Goal: Task Accomplishment & Management: Manage account settings

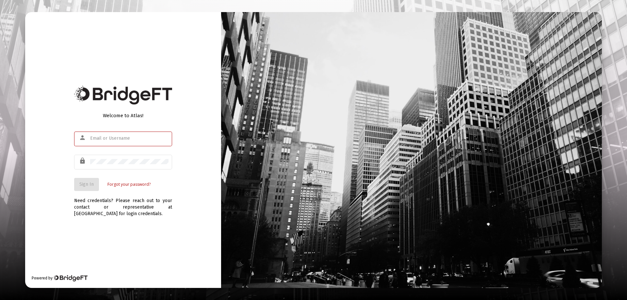
type input "[EMAIL_ADDRESS][DOMAIN_NAME]"
drag, startPoint x: 57, startPoint y: 135, endPoint x: 78, endPoint y: 168, distance: 39.0
click at [57, 135] on div "Welcome to Atlas! person [EMAIL_ADDRESS][DOMAIN_NAME] lock Sign In Forgot your …" at bounding box center [123, 150] width 196 height 276
click at [87, 183] on span "Sign In" at bounding box center [86, 185] width 14 height 6
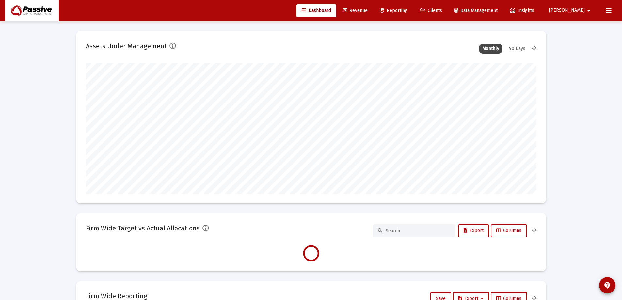
scroll to position [131, 243]
type input "[DATE]"
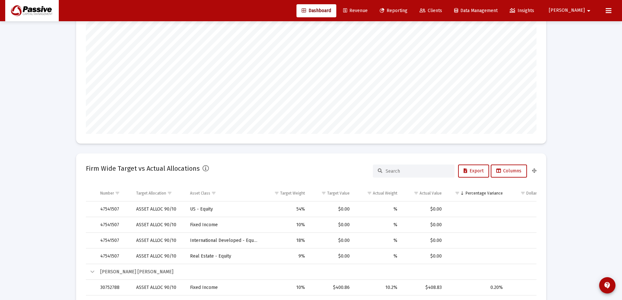
scroll to position [0, 0]
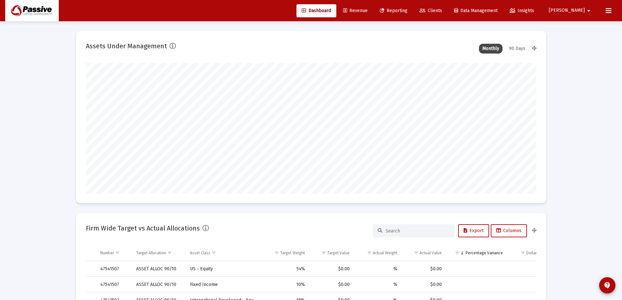
click at [515, 48] on div "90 Days" at bounding box center [517, 49] width 23 height 10
click at [442, 11] on span "Clients" at bounding box center [431, 11] width 23 height 6
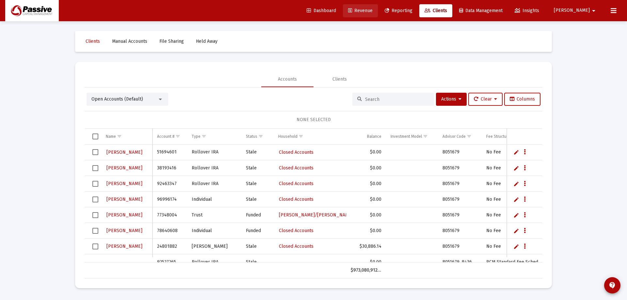
click at [372, 12] on span "Revenue" at bounding box center [360, 11] width 24 height 6
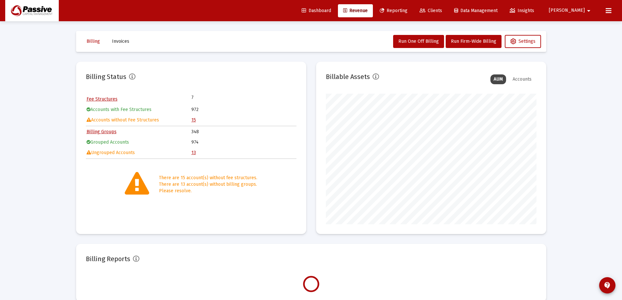
scroll to position [131, 211]
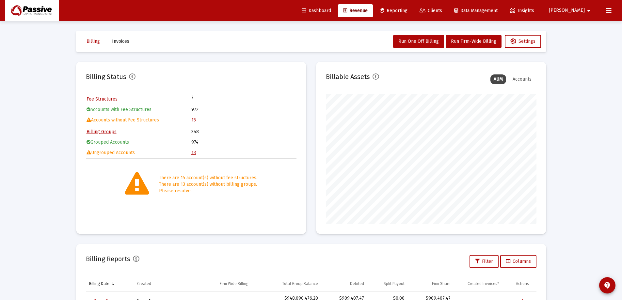
click at [195, 154] on link "13" at bounding box center [193, 153] width 5 height 6
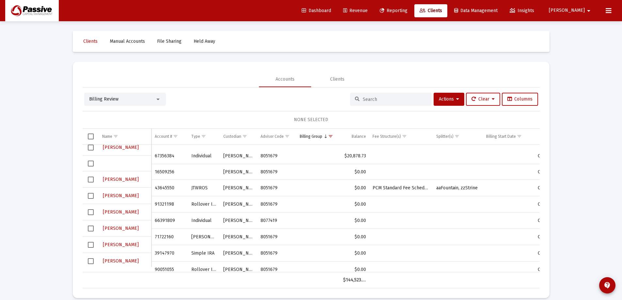
scroll to position [89, 0]
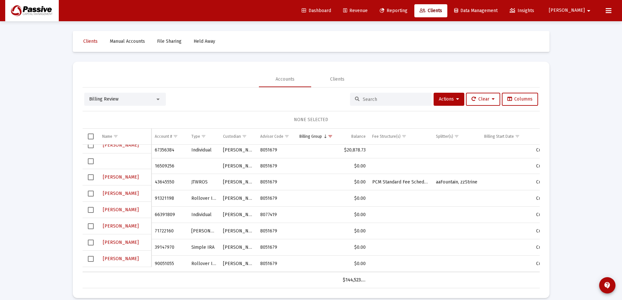
click at [91, 260] on span "Select row" at bounding box center [91, 259] width 6 height 6
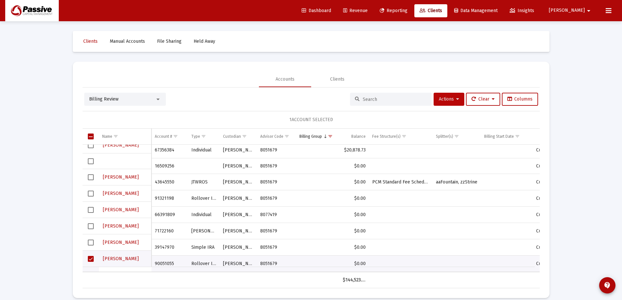
click at [448, 99] on span "Actions" at bounding box center [449, 99] width 20 height 6
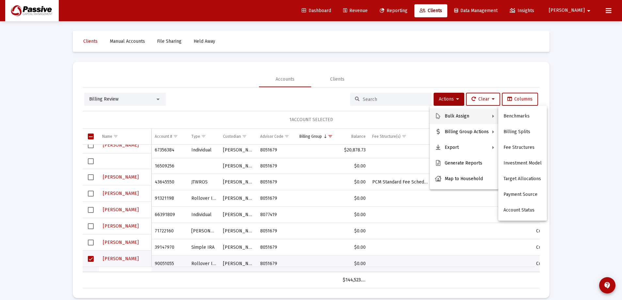
click at [584, 138] on div at bounding box center [311, 150] width 622 height 300
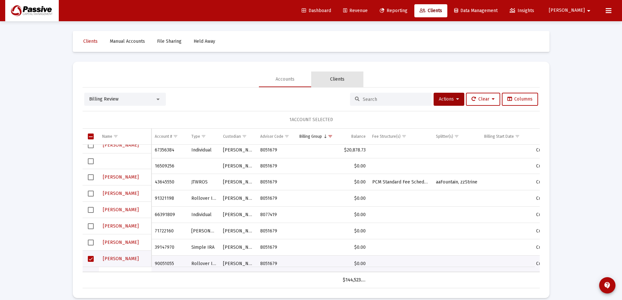
click at [334, 78] on div "Clients" at bounding box center [337, 79] width 14 height 7
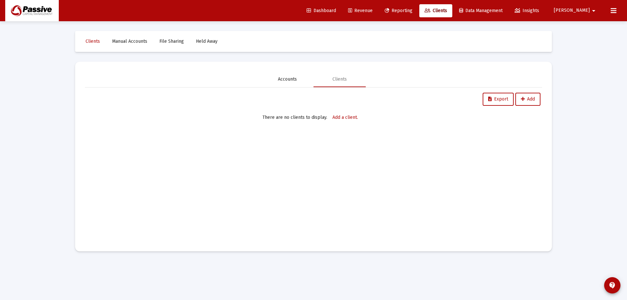
click at [277, 76] on div "Accounts" at bounding box center [287, 79] width 52 height 16
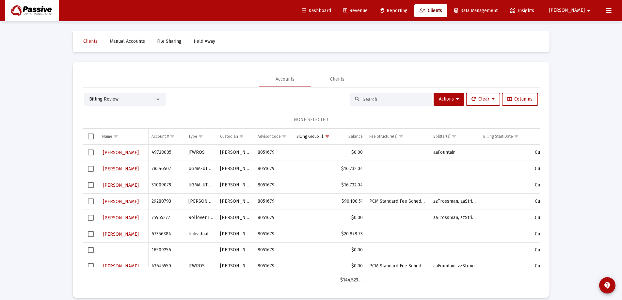
click at [135, 101] on div "Billing Review" at bounding box center [122, 99] width 66 height 7
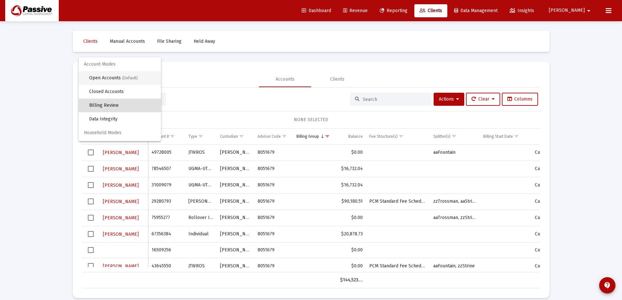
click at [126, 82] on span "Open Accounts (Default)" at bounding box center [122, 78] width 67 height 14
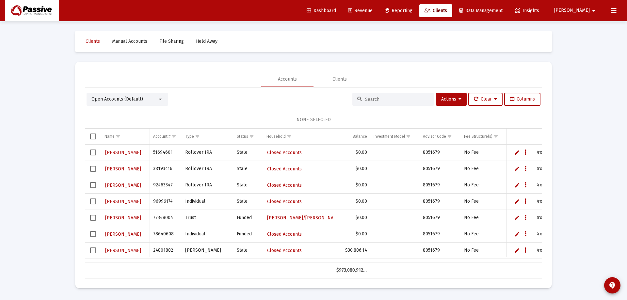
click at [393, 97] on input at bounding box center [397, 100] width 64 height 6
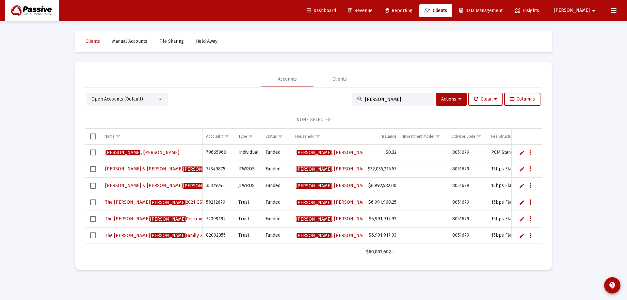
click at [390, 100] on input "[PERSON_NAME]" at bounding box center [397, 100] width 64 height 6
drag, startPoint x: 390, startPoint y: 100, endPoint x: 327, endPoint y: 99, distance: 63.0
click at [327, 99] on div "Open Accounts (Default) [PERSON_NAME] Actions Clear Columns" at bounding box center [314, 99] width 454 height 13
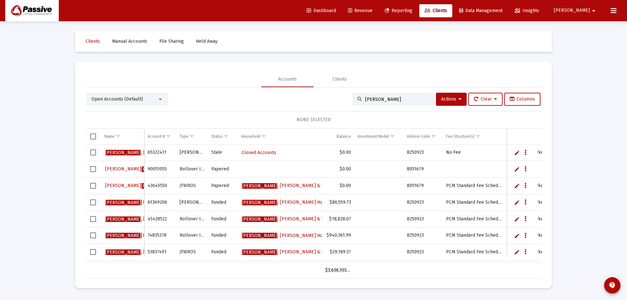
type input "[PERSON_NAME]"
click at [92, 168] on span "Select row" at bounding box center [93, 169] width 6 height 6
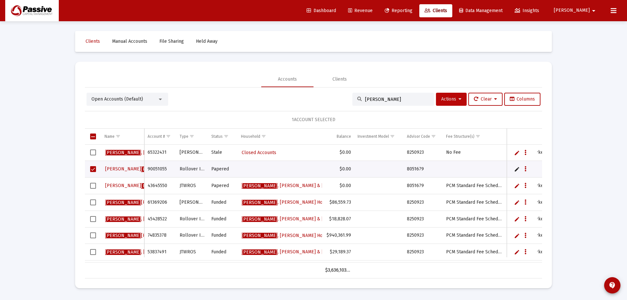
click at [448, 99] on span "Actions" at bounding box center [451, 99] width 20 height 6
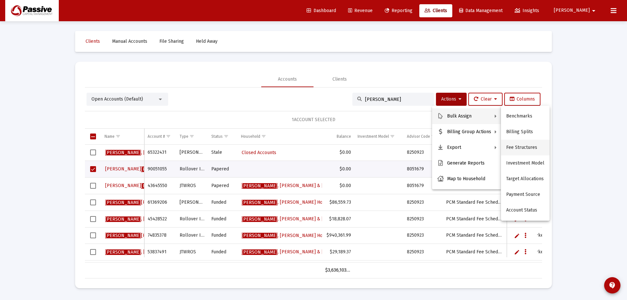
click at [535, 150] on button "Fee Structures" at bounding box center [525, 148] width 49 height 16
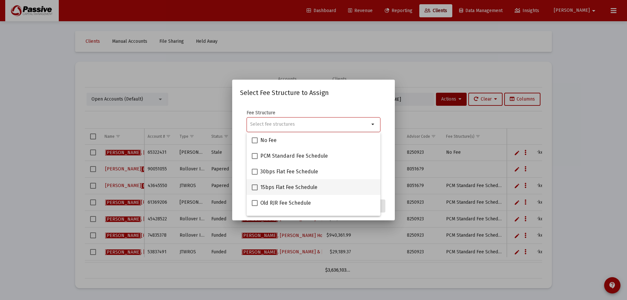
click at [255, 189] on span at bounding box center [255, 187] width 6 height 6
click at [255, 190] on input "15bps Flat Fee Schedule" at bounding box center [254, 190] width 0 height 0
checkbox input "true"
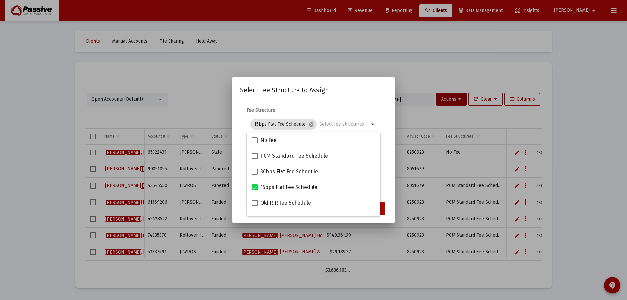
click at [387, 170] on mat-dialog-content "Fee Structure 15bps Flat Fee Schedule cancel arrow_drop_down Notes You are assi…" at bounding box center [313, 150] width 163 height 98
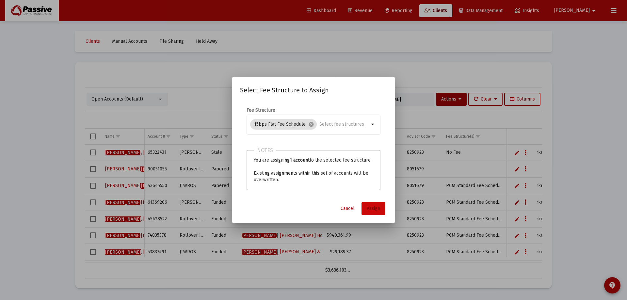
click at [377, 210] on span "Assign" at bounding box center [373, 209] width 13 height 6
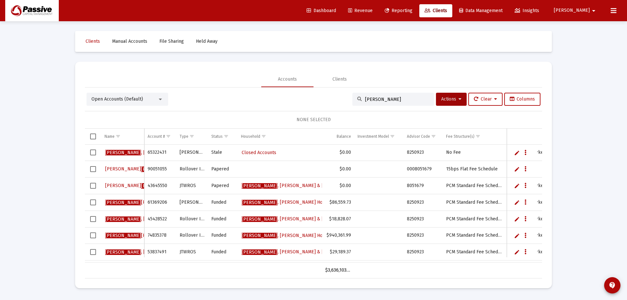
click at [515, 170] on link "Edit" at bounding box center [517, 169] width 6 height 6
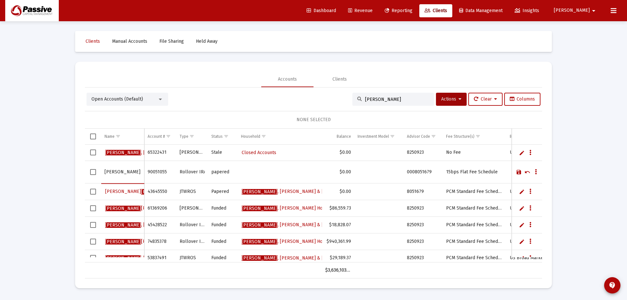
drag, startPoint x: 135, startPoint y: 170, endPoint x: 65, endPoint y: 160, distance: 70.6
click at [62, 169] on div "Loading... Clients Manual Accounts File Sharing Held Away Accounts Clients Open…" at bounding box center [313, 150] width 627 height 300
type input "[PERSON_NAME]"
click at [518, 173] on link "Save" at bounding box center [519, 172] width 6 height 6
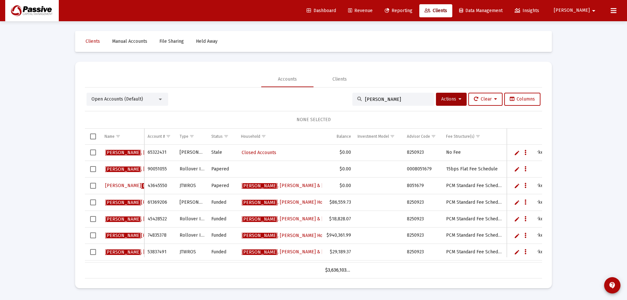
click at [517, 185] on link "Edit" at bounding box center [517, 186] width 6 height 6
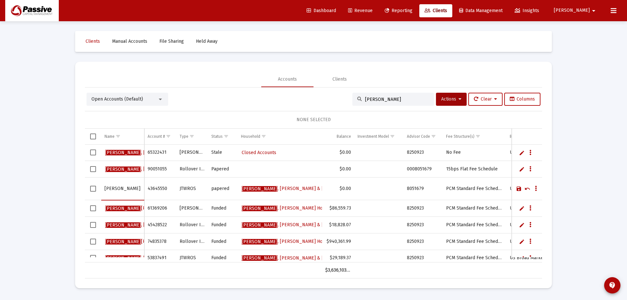
drag, startPoint x: 138, startPoint y: 187, endPoint x: 66, endPoint y: 184, distance: 71.6
click at [66, 185] on div "Loading... Clients Manual Accounts File Sharing Held Away Accounts Clients Open…" at bounding box center [313, 150] width 627 height 300
type input "[PERSON_NAME] & [PERSON_NAME]"
click at [517, 188] on link "Save" at bounding box center [519, 189] width 6 height 6
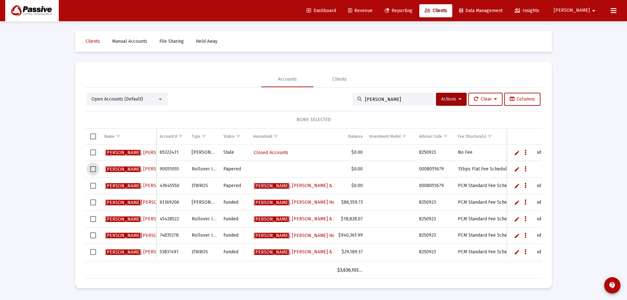
click at [91, 169] on span "Select row" at bounding box center [93, 169] width 6 height 6
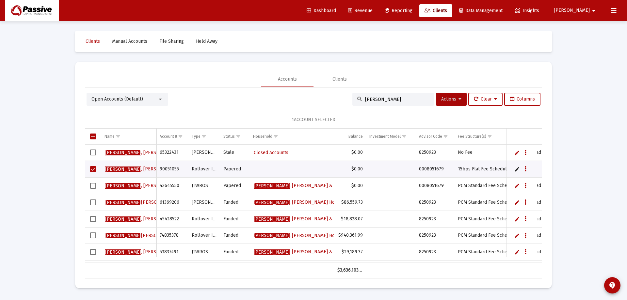
click at [458, 100] on icon at bounding box center [459, 99] width 3 height 5
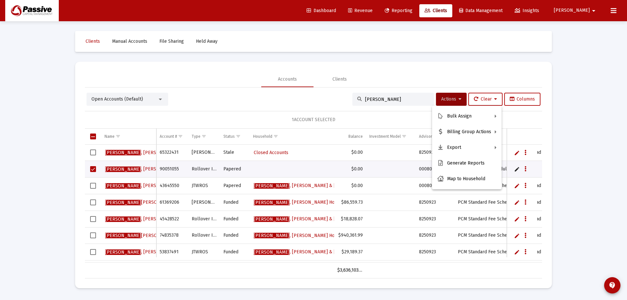
click at [580, 132] on div at bounding box center [313, 150] width 627 height 300
click at [127, 100] on span "Open Accounts (Default)" at bounding box center [117, 99] width 52 height 6
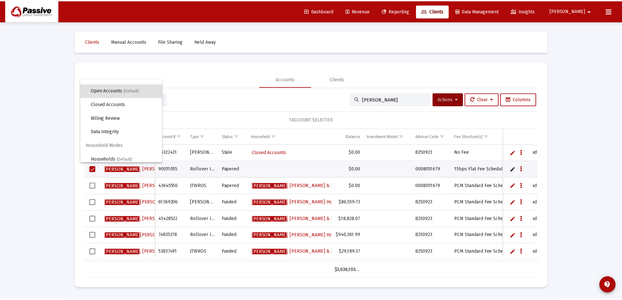
scroll to position [12, 0]
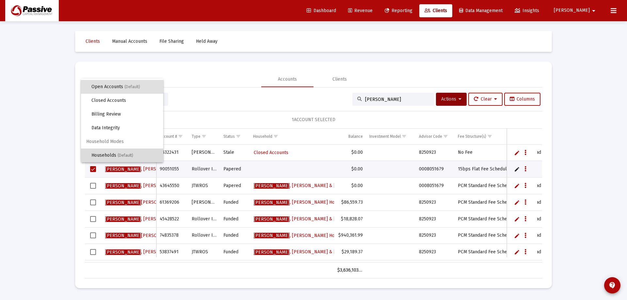
click at [126, 158] on span "(Default)" at bounding box center [126, 155] width 16 height 5
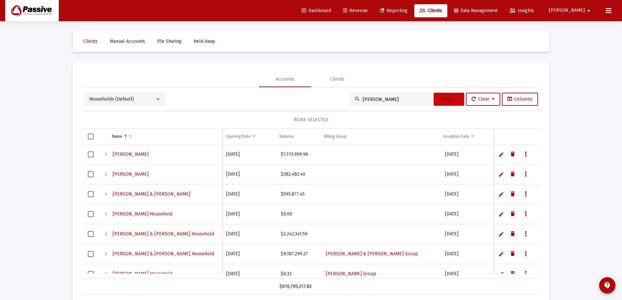
click at [440, 102] on span "Actions" at bounding box center [449, 99] width 20 height 6
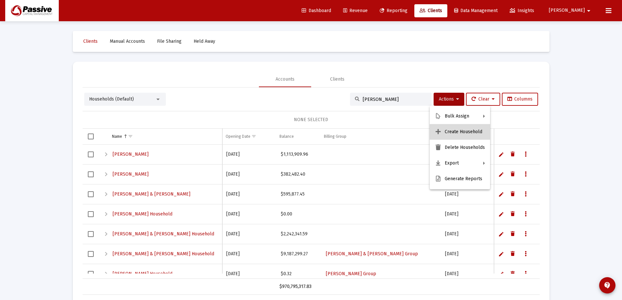
click at [471, 132] on button "Create Household" at bounding box center [460, 132] width 60 height 16
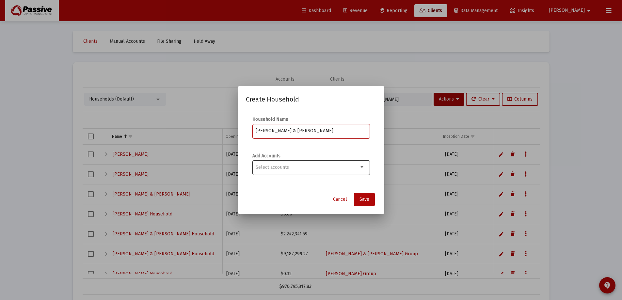
type input "[PERSON_NAME] & [PERSON_NAME]"
click at [294, 169] on input "Selection" at bounding box center [307, 167] width 103 height 5
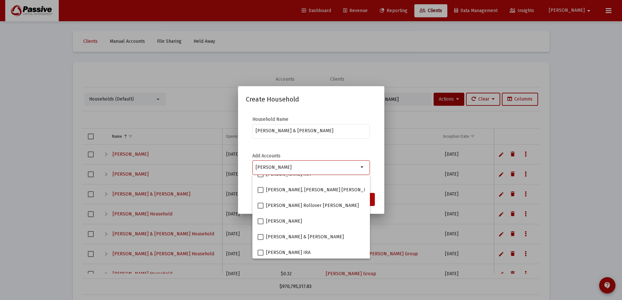
scroll to position [104, 0]
type input "[PERSON_NAME]"
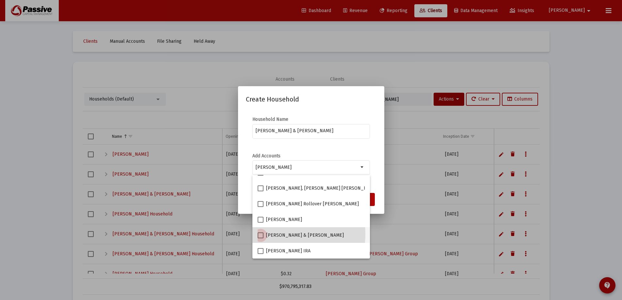
click at [261, 234] on span at bounding box center [261, 235] width 6 height 6
click at [261, 238] on input "[PERSON_NAME] & [PERSON_NAME]" at bounding box center [260, 238] width 0 height 0
checkbox input "true"
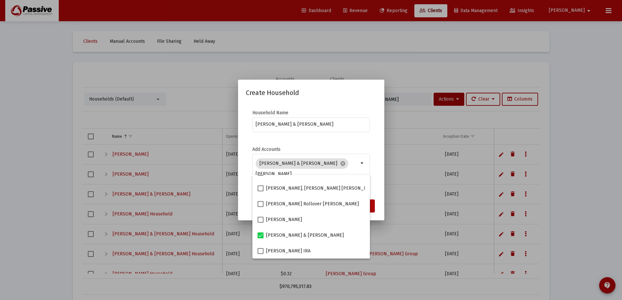
click at [380, 171] on mat-dialog-content "Household Name [PERSON_NAME] & [PERSON_NAME] Accounts [PERSON_NAME] & [PERSON_N…" at bounding box center [311, 149] width 146 height 92
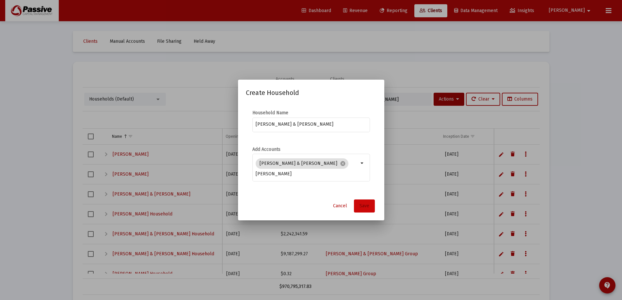
click at [366, 203] on span "Save" at bounding box center [364, 206] width 10 height 6
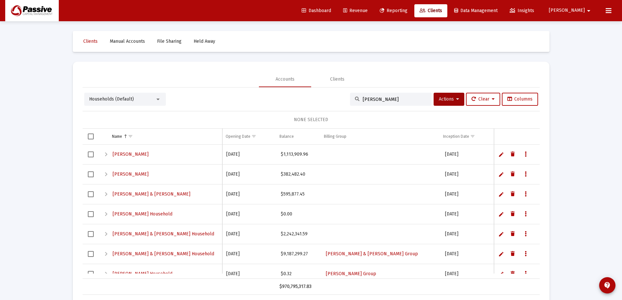
click at [123, 99] on span "Households (Default)" at bounding box center [111, 99] width 45 height 6
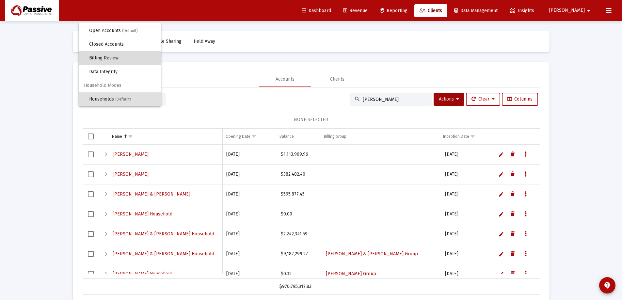
click at [123, 59] on span "Billing Review" at bounding box center [122, 58] width 67 height 14
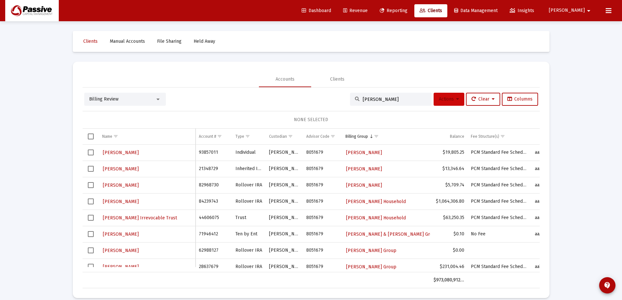
click at [439, 99] on span "Actions" at bounding box center [449, 99] width 20 height 6
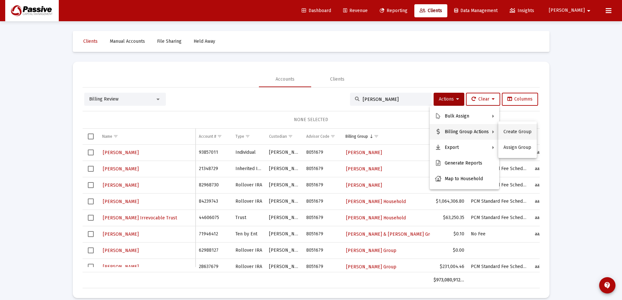
click at [522, 132] on button "Create Group" at bounding box center [517, 132] width 39 height 16
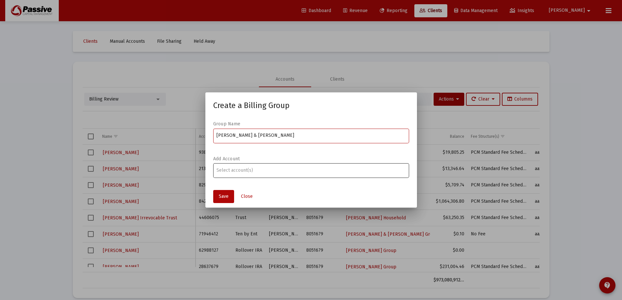
type input "[PERSON_NAME] & [PERSON_NAME]"
click at [240, 166] on div "Assignment Selection" at bounding box center [311, 170] width 192 height 8
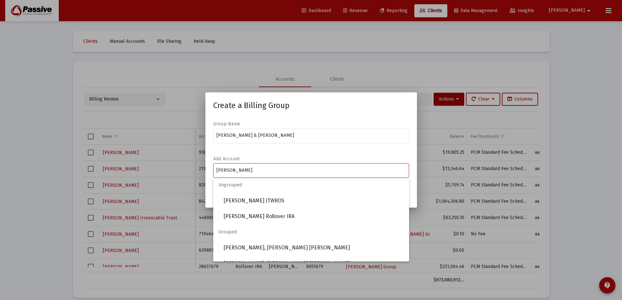
scroll to position [0, 0]
type input "[PERSON_NAME]"
click at [290, 203] on span "[PERSON_NAME] JTWROS" at bounding box center [314, 202] width 180 height 16
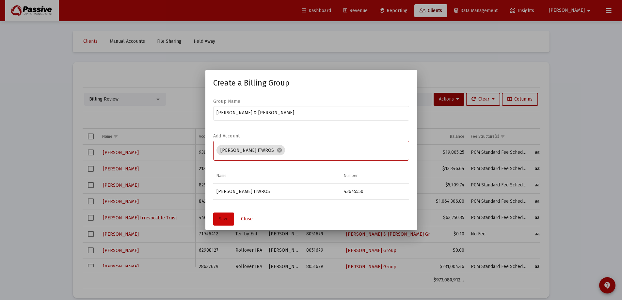
click at [226, 221] on span "Save" at bounding box center [224, 219] width 10 height 6
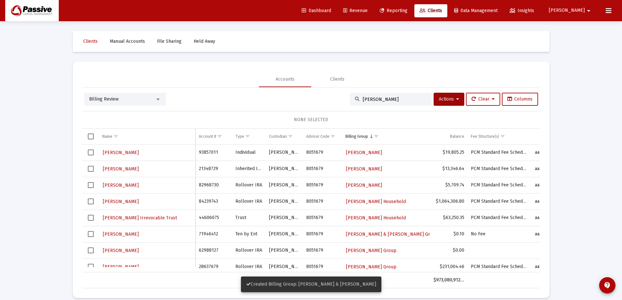
click at [381, 100] on input "[PERSON_NAME]" at bounding box center [395, 100] width 64 height 6
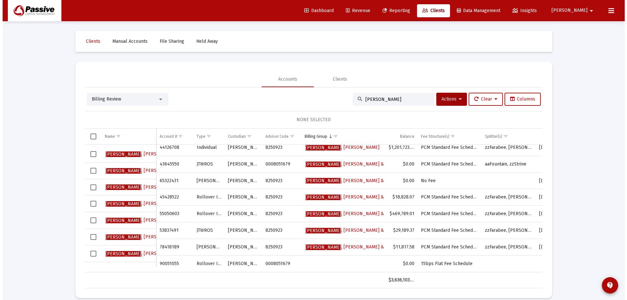
scroll to position [76, 0]
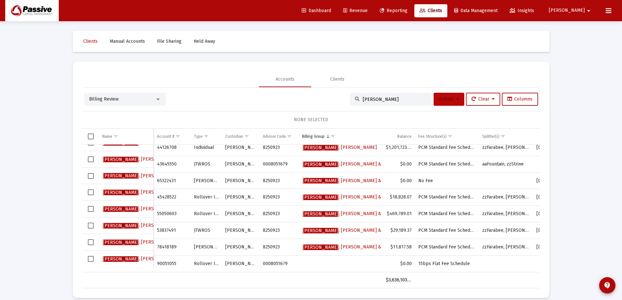
click at [451, 104] on button "Actions" at bounding box center [449, 99] width 31 height 13
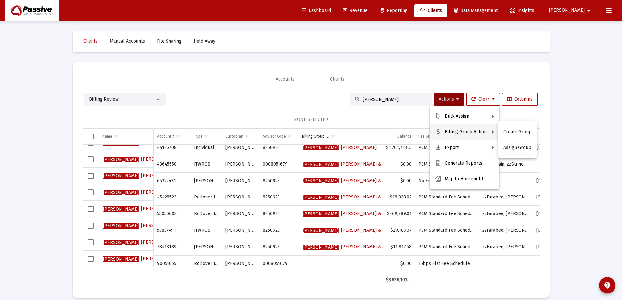
click at [390, 104] on div at bounding box center [311, 150] width 622 height 300
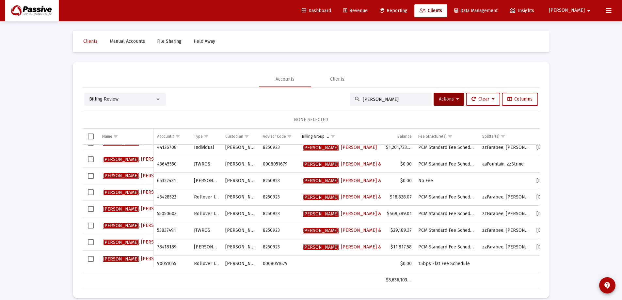
drag, startPoint x: 386, startPoint y: 99, endPoint x: 342, endPoint y: 97, distance: 43.8
click at [342, 98] on div "Billing Review [PERSON_NAME] Actions Clear Columns" at bounding box center [311, 99] width 454 height 13
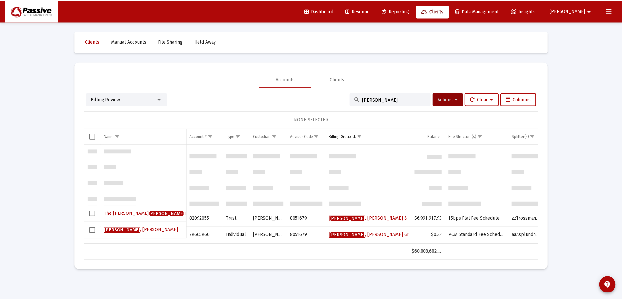
scroll to position [0, 0]
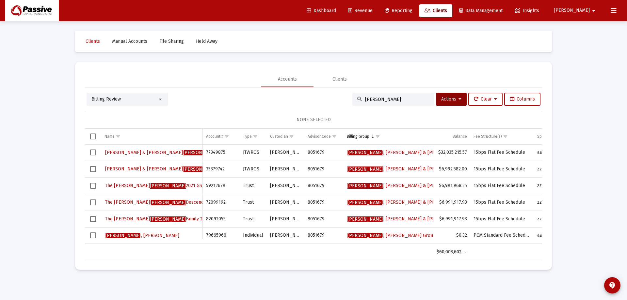
drag, startPoint x: 391, startPoint y: 95, endPoint x: 339, endPoint y: 100, distance: 52.8
click at [339, 100] on div "Billing Review [PERSON_NAME] Actions Clear Columns" at bounding box center [314, 99] width 454 height 13
drag, startPoint x: 395, startPoint y: 99, endPoint x: 319, endPoint y: 99, distance: 75.7
click at [319, 100] on div "Billing Review [PERSON_NAME] Actions Clear Columns" at bounding box center [314, 99] width 454 height 13
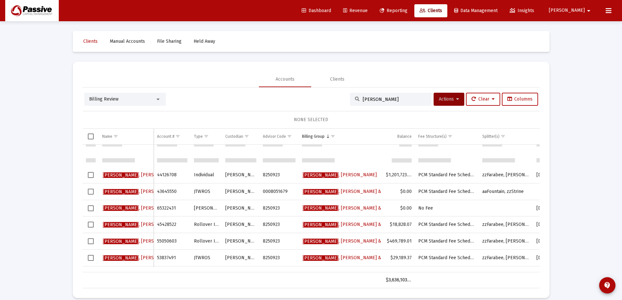
scroll to position [76, 0]
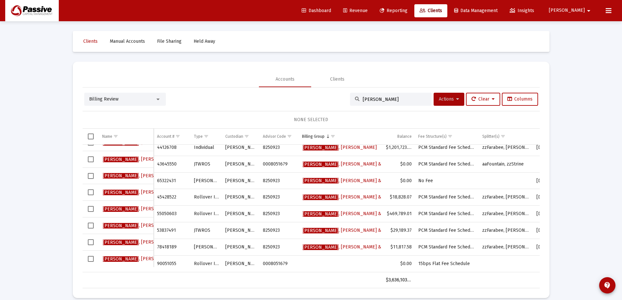
type input "[PERSON_NAME]"
click at [456, 101] on icon at bounding box center [457, 99] width 3 height 5
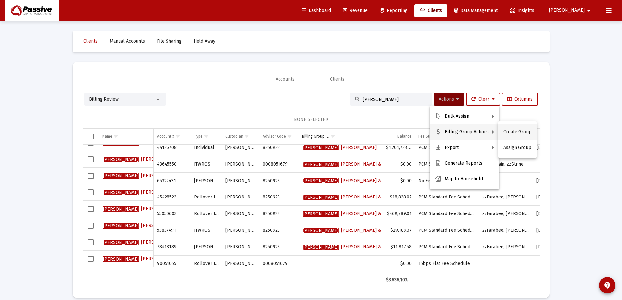
click at [523, 132] on button "Create Group" at bounding box center [517, 132] width 39 height 16
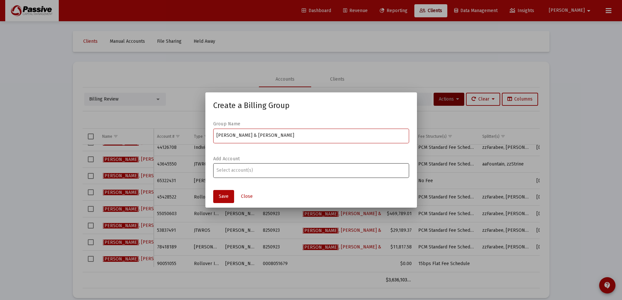
type input "[PERSON_NAME] & [PERSON_NAME]"
click at [247, 169] on input "Assignment Selection" at bounding box center [310, 170] width 189 height 5
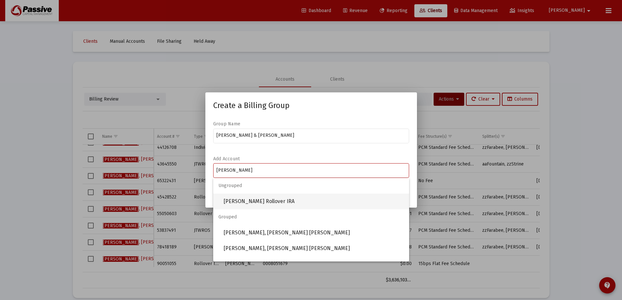
type input "[PERSON_NAME]"
click at [262, 198] on span "[PERSON_NAME] Rollover IRA" at bounding box center [314, 202] width 180 height 16
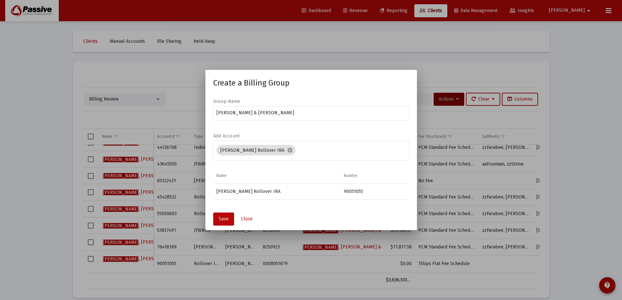
click at [223, 223] on button "Save" at bounding box center [223, 219] width 21 height 13
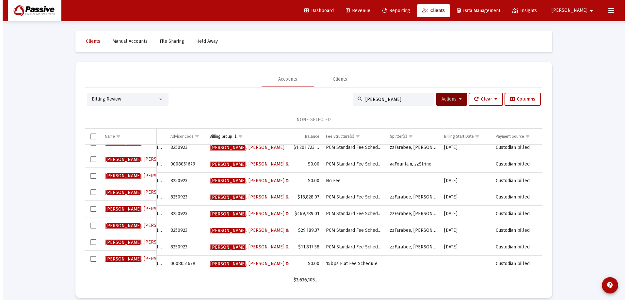
scroll to position [0, 0]
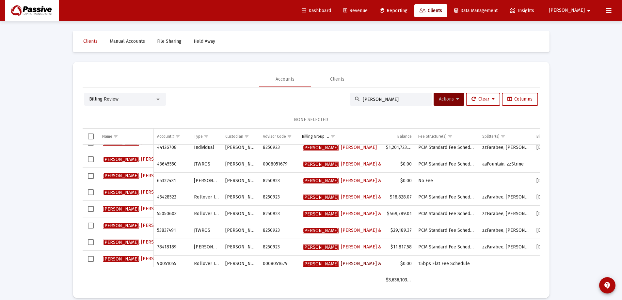
click at [328, 261] on span "[PERSON_NAME] & [PERSON_NAME]" at bounding box center [361, 264] width 116 height 6
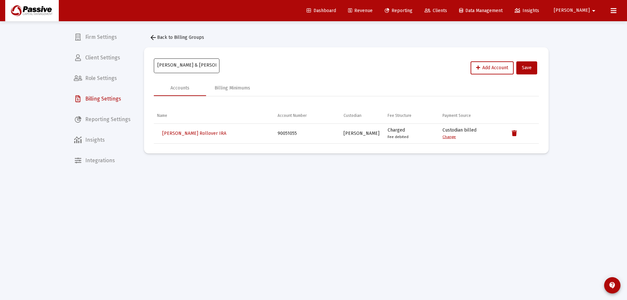
click at [211, 59] on div "[PERSON_NAME] & [PERSON_NAME]" at bounding box center [186, 65] width 59 height 16
type input "[PERSON_NAME] & [PERSON_NAME] Group"
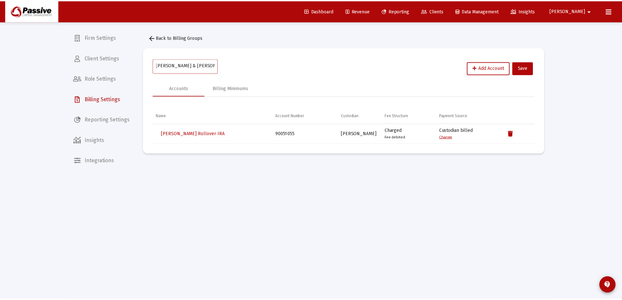
scroll to position [0, 3]
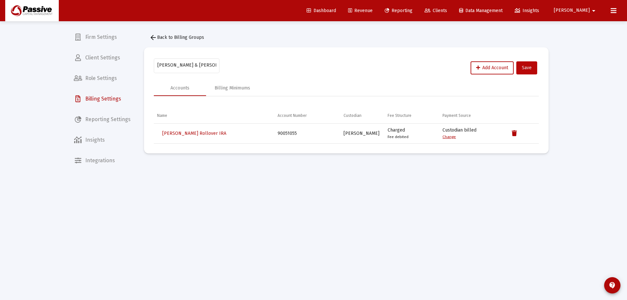
click at [527, 72] on button "Save" at bounding box center [526, 67] width 21 height 13
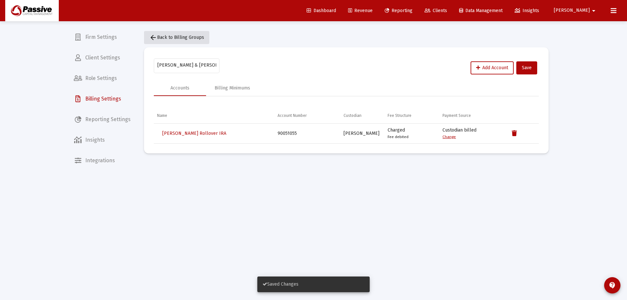
click at [152, 36] on mat-icon "arrow_back" at bounding box center [153, 38] width 8 height 8
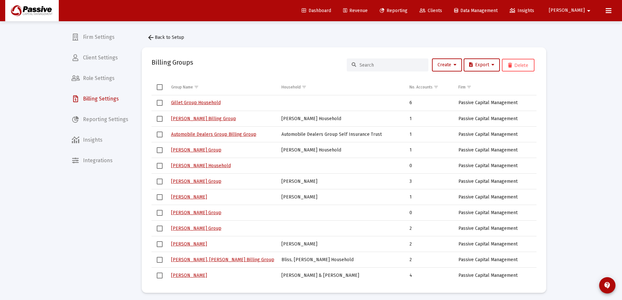
click at [368, 8] on span "Revenue" at bounding box center [355, 11] width 24 height 6
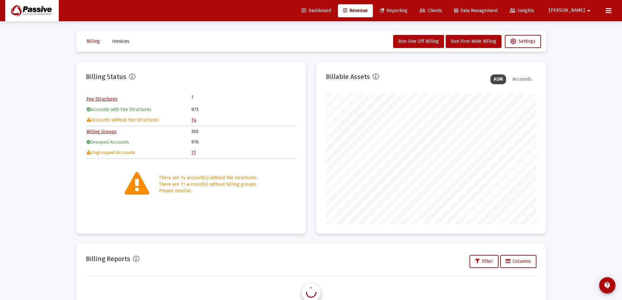
scroll to position [131, 211]
click at [196, 119] on link "14" at bounding box center [193, 120] width 5 height 6
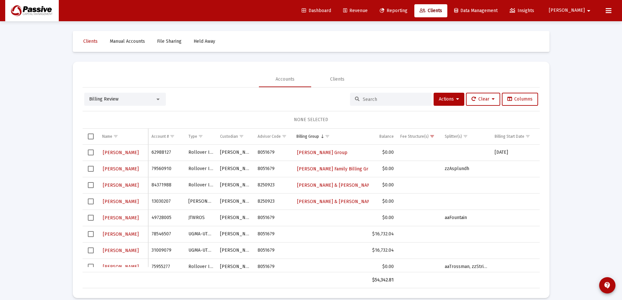
click at [89, 217] on span "Select row" at bounding box center [91, 218] width 6 height 6
click at [452, 98] on span "Actions" at bounding box center [449, 99] width 20 height 6
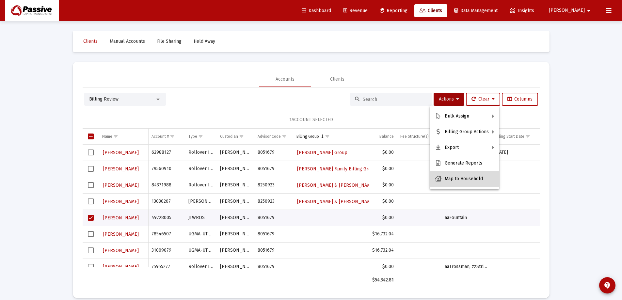
click at [466, 178] on button "Map to Household" at bounding box center [465, 179] width 70 height 16
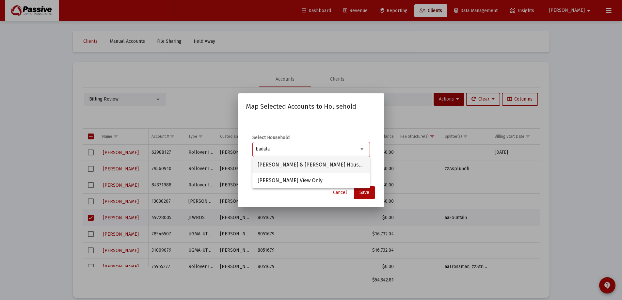
click at [322, 164] on span "[PERSON_NAME] & [PERSON_NAME] Household" at bounding box center [311, 165] width 107 height 16
type input "[PERSON_NAME] & [PERSON_NAME] Household"
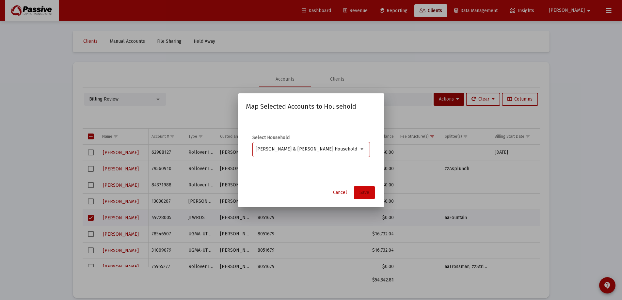
click at [366, 193] on span "Save" at bounding box center [364, 193] width 10 height 6
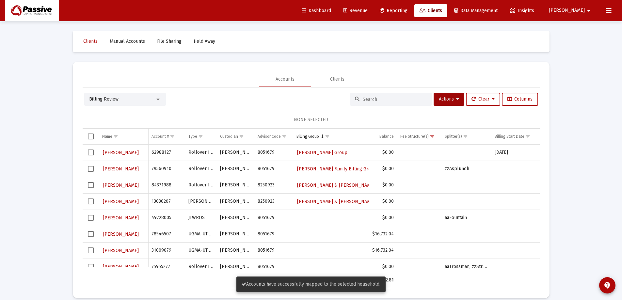
click at [92, 219] on span "Select row" at bounding box center [91, 218] width 6 height 6
click at [448, 103] on button "Actions" at bounding box center [449, 99] width 31 height 13
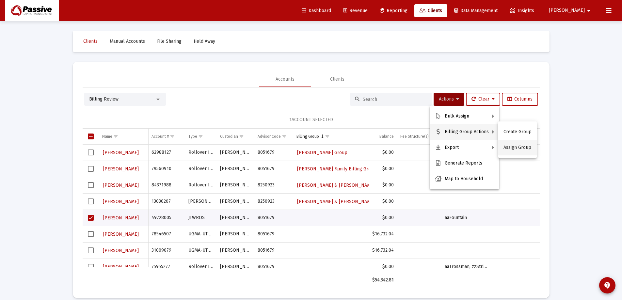
click at [518, 150] on button "Assign Group" at bounding box center [517, 148] width 39 height 16
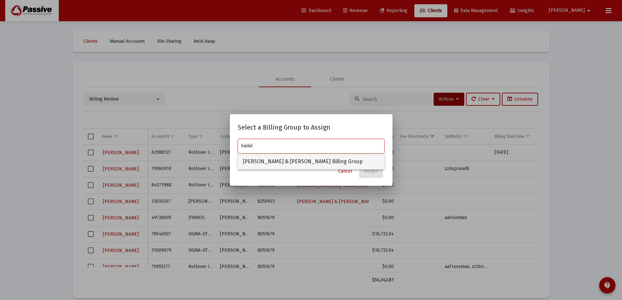
click at [329, 158] on span "[PERSON_NAME] & [PERSON_NAME] Billing Group" at bounding box center [311, 162] width 136 height 16
type input "[PERSON_NAME] & [PERSON_NAME] Billing Group"
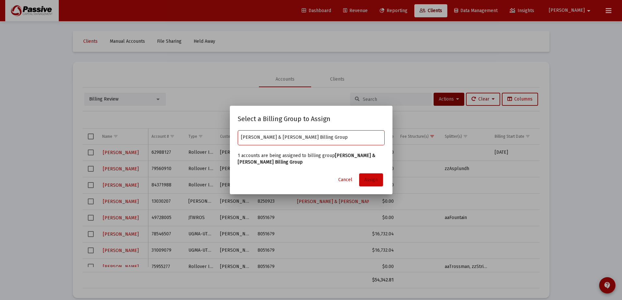
click at [368, 178] on span "Assign" at bounding box center [370, 180] width 13 height 6
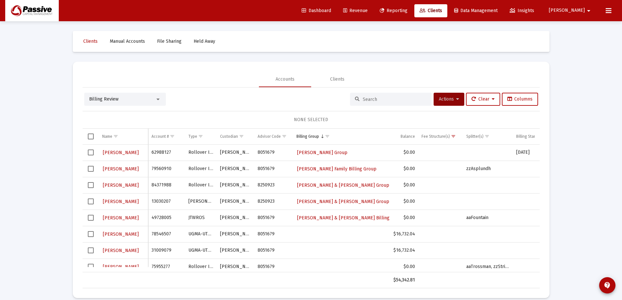
click at [91, 218] on span "Select row" at bounding box center [91, 218] width 6 height 6
click at [447, 102] on button "Actions" at bounding box center [449, 99] width 31 height 13
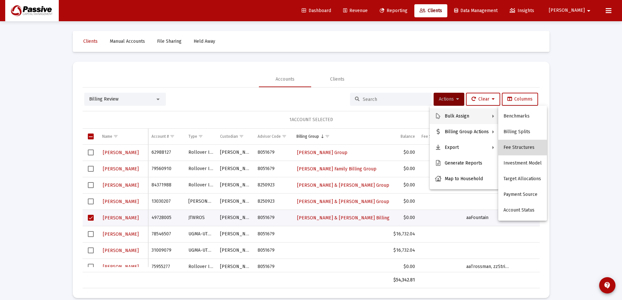
click at [523, 151] on button "Fee Structures" at bounding box center [522, 148] width 49 height 16
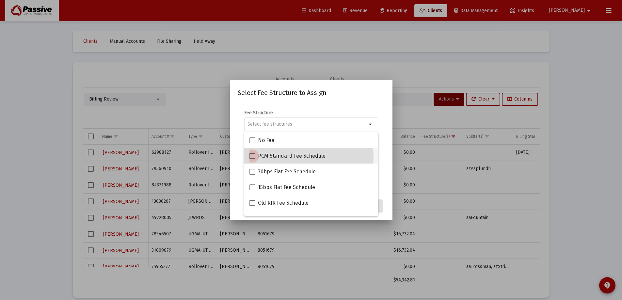
click at [287, 157] on span "PCM Standard Fee Schedule" at bounding box center [292, 156] width 68 height 8
click at [252, 159] on input "PCM Standard Fee Schedule" at bounding box center [252, 159] width 0 height 0
checkbox input "true"
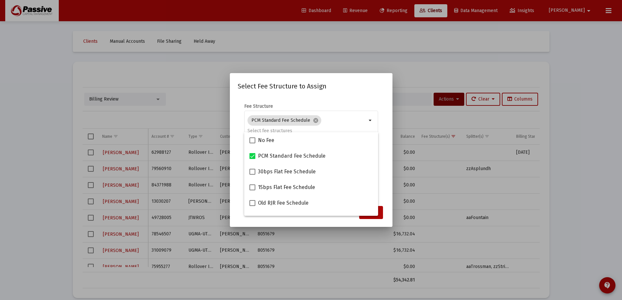
click at [385, 165] on mat-dialog-content "Fee Structure PCM Standard Fee Schedule cancel arrow_drop_down Notes You are as…" at bounding box center [311, 149] width 163 height 105
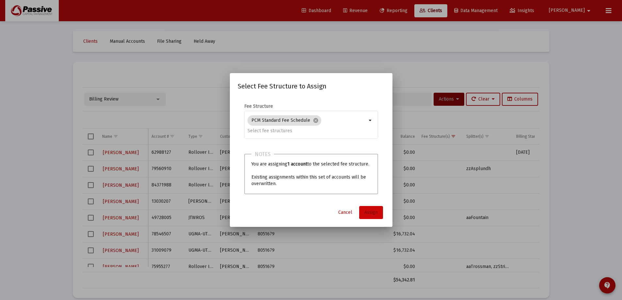
click at [375, 214] on span "Assign" at bounding box center [370, 213] width 13 height 6
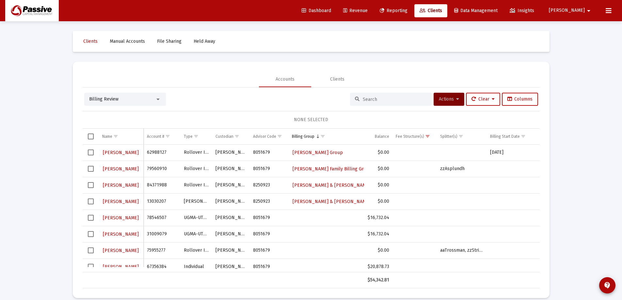
click at [368, 12] on span "Revenue" at bounding box center [355, 11] width 24 height 6
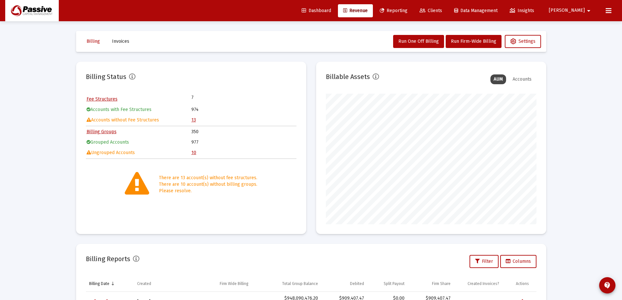
scroll to position [131, 211]
click at [194, 152] on link "10" at bounding box center [193, 153] width 5 height 6
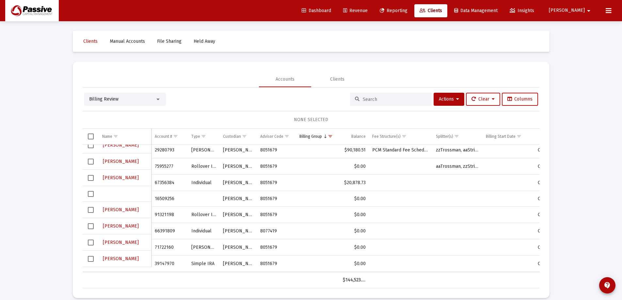
scroll to position [21, 0]
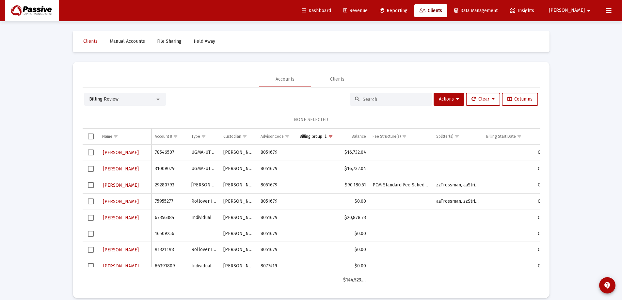
click at [413, 13] on link "Reporting" at bounding box center [393, 10] width 38 height 13
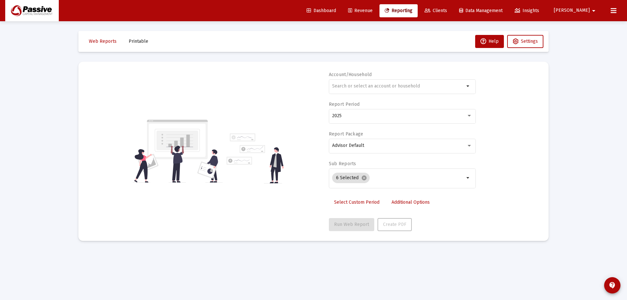
click at [372, 12] on span "Revenue" at bounding box center [360, 11] width 24 height 6
